Goal: Information Seeking & Learning: Get advice/opinions

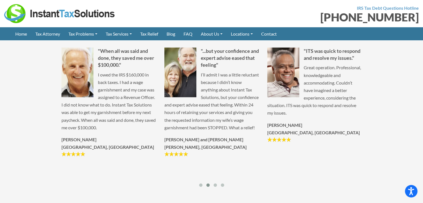
scroll to position [1277, 0]
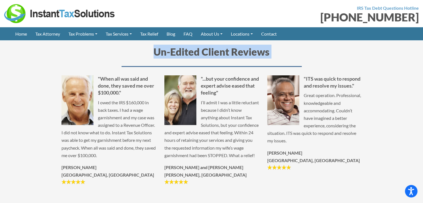
drag, startPoint x: 54, startPoint y: 61, endPoint x: 47, endPoint y: 148, distance: 86.7
click at [47, 148] on section "Un-Edited Client Reviews "The entire staff was very helpful and courteous throu…" at bounding box center [211, 131] width 423 height 213
click at [314, 164] on div at bounding box center [314, 167] width 95 height 8
click at [321, 60] on h2 "Un-Edited Client Reviews" at bounding box center [211, 56] width 300 height 22
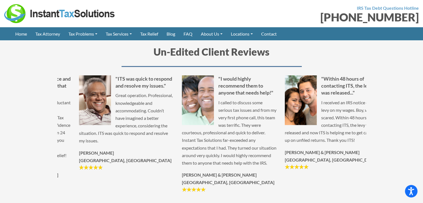
drag, startPoint x: 267, startPoint y: 174, endPoint x: 131, endPoint y: 142, distance: 139.7
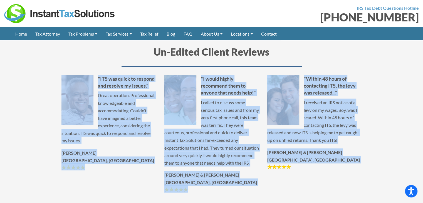
drag, startPoint x: 263, startPoint y: 138, endPoint x: 347, endPoint y: 185, distance: 96.1
click at [347, 185] on section "Un-Edited Client Reviews "The entire staff was very helpful and courteous throu…" at bounding box center [211, 131] width 423 height 213
click at [367, 166] on div ""The entire staff was very helpful and courteous through the process with no gi…" at bounding box center [211, 146] width 317 height 143
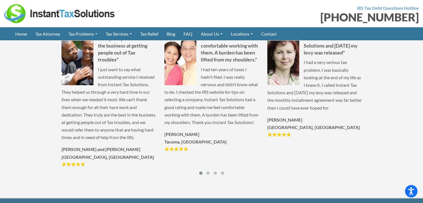
scroll to position [834, 0]
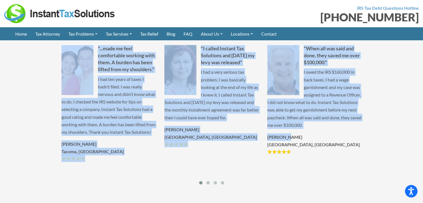
drag, startPoint x: 76, startPoint y: 63, endPoint x: 363, endPoint y: 176, distance: 309.2
click at [363, 176] on div "Un-Edited Client Reviews "The entire staff was very helpful and courteous throu…" at bounding box center [211, 100] width 317 height 173
click at [386, 154] on section "Un-Edited Client Reviews "The entire staff was very helpful and courteous throu…" at bounding box center [211, 100] width 423 height 213
